Goal: Information Seeking & Learning: Learn about a topic

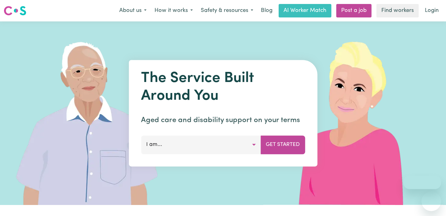
click at [177, 16] on button "How it works" at bounding box center [174, 10] width 46 height 13
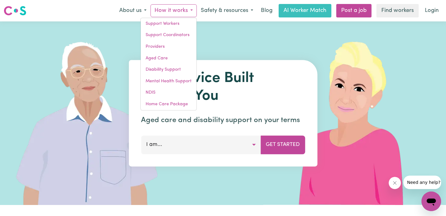
click at [241, 71] on h1 "The Service Built Around You" at bounding box center [223, 87] width 164 height 35
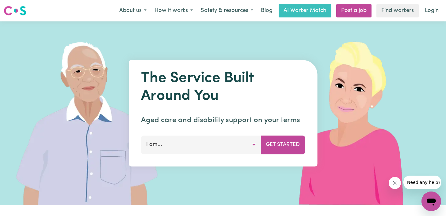
click at [246, 141] on button "I am..." at bounding box center [201, 145] width 120 height 18
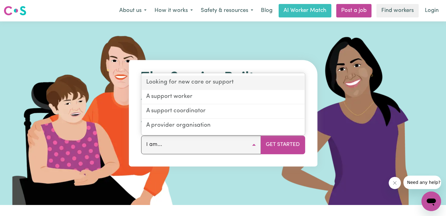
click at [187, 82] on link "Looking for new care or support" at bounding box center [222, 83] width 163 height 14
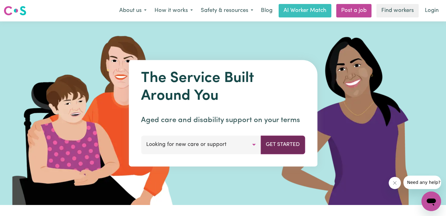
click at [281, 151] on button "Get Started" at bounding box center [283, 145] width 44 height 18
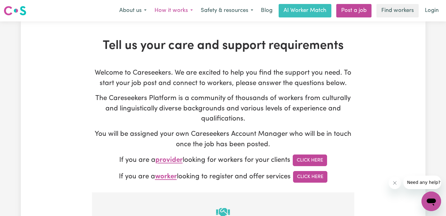
click at [175, 10] on button "How it works" at bounding box center [174, 10] width 46 height 13
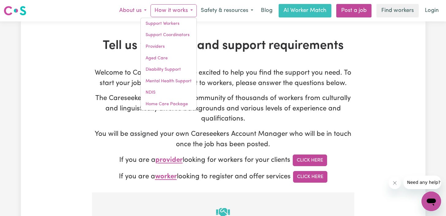
click at [143, 11] on button "About us" at bounding box center [132, 10] width 35 height 13
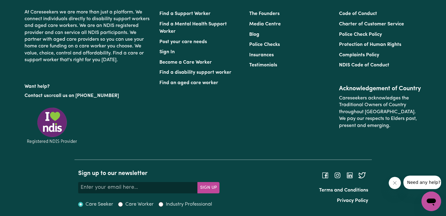
scroll to position [705, 0]
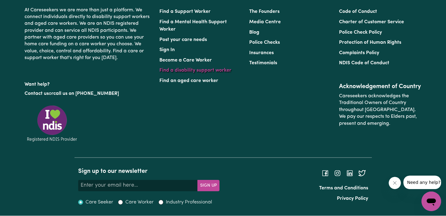
click at [211, 69] on link "Find a disability support worker" at bounding box center [195, 70] width 72 height 5
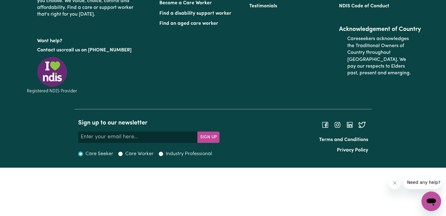
scroll to position [2350, 0]
